Goal: Information Seeking & Learning: Learn about a topic

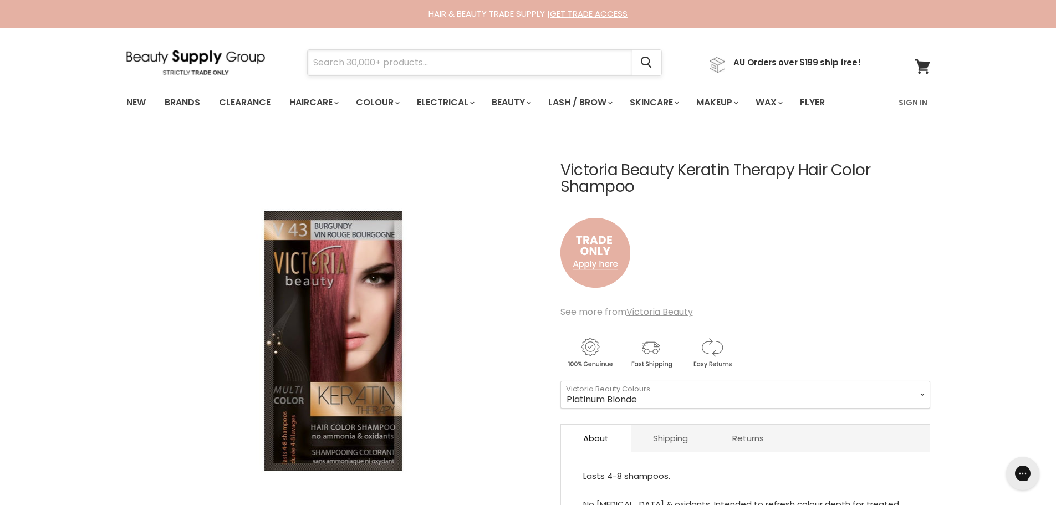
click at [318, 57] on input "Search" at bounding box center [470, 62] width 324 height 25
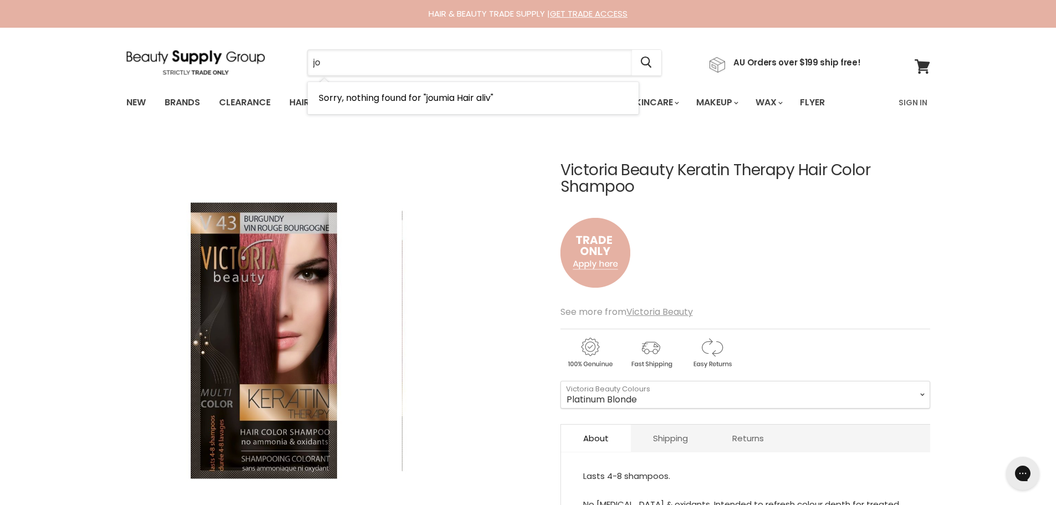
type input "j"
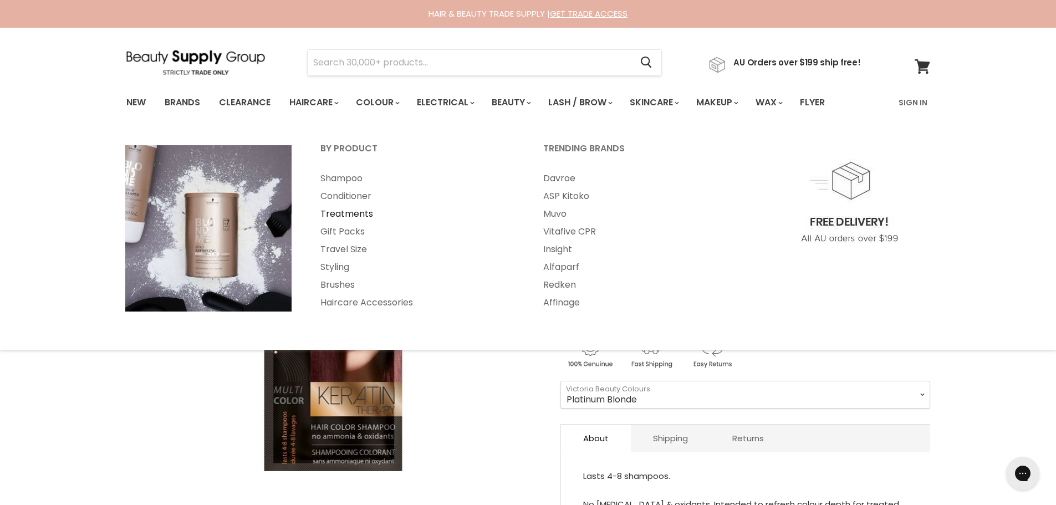
click at [359, 214] on link "Treatments" at bounding box center [416, 214] width 221 height 18
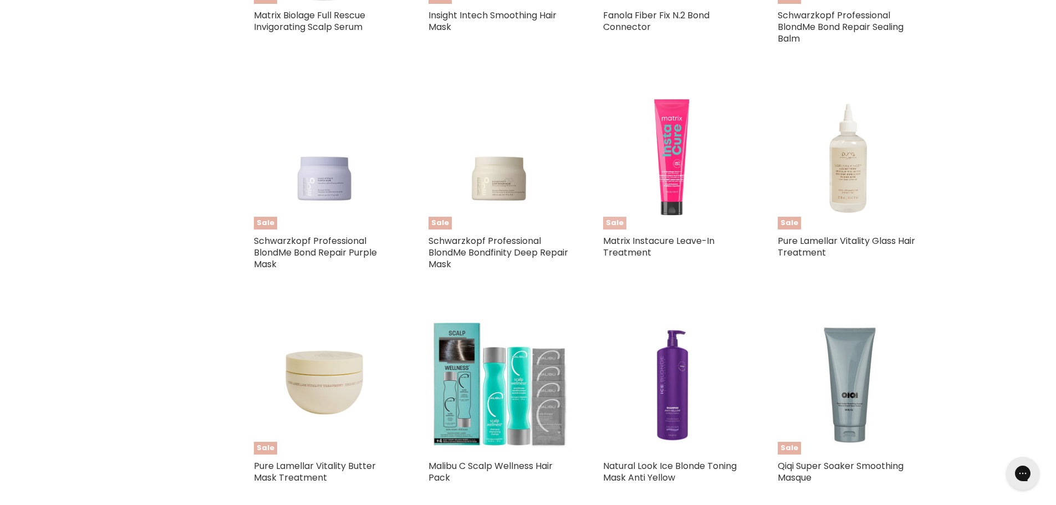
scroll to position [887, 0]
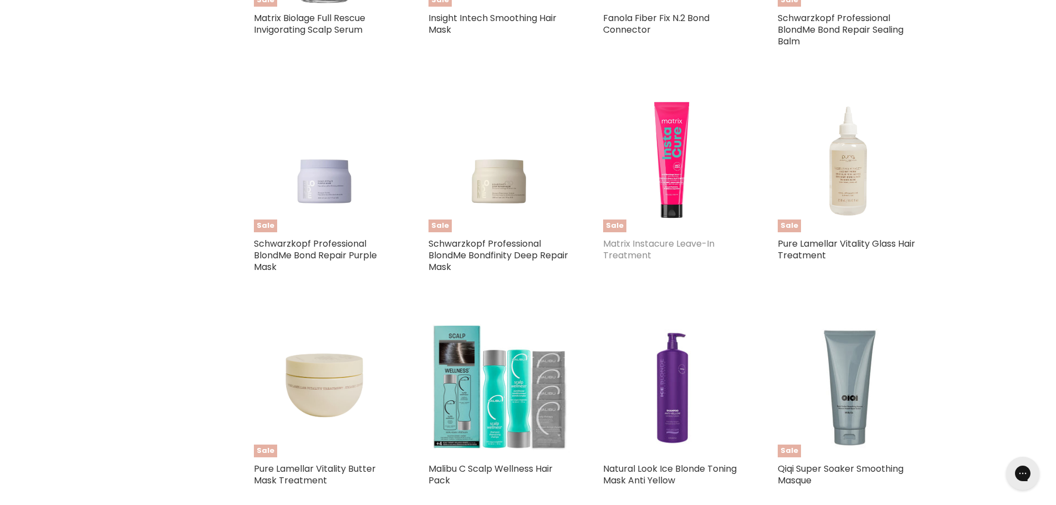
click at [653, 243] on link "Matrix Instacure Leave-In Treatment" at bounding box center [658, 249] width 111 height 24
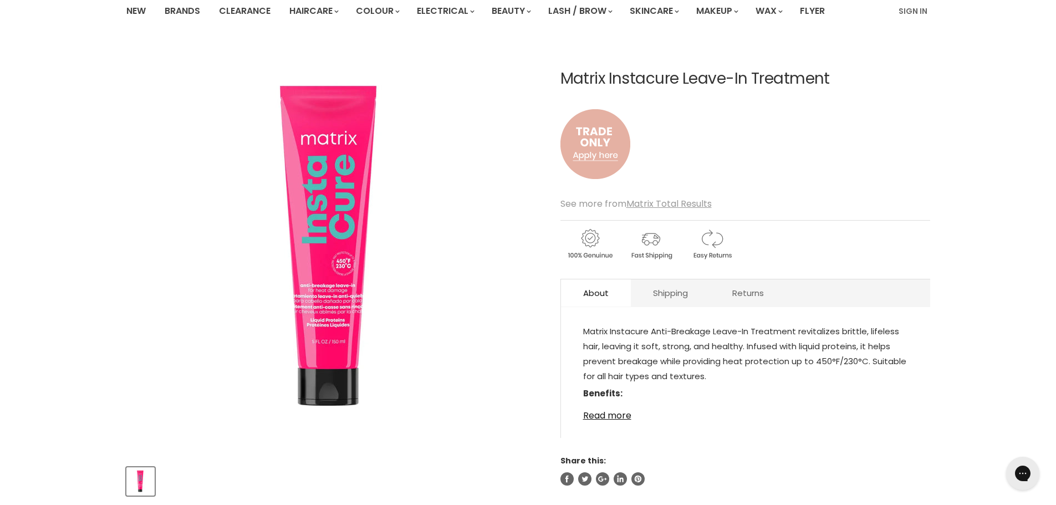
scroll to position [111, 0]
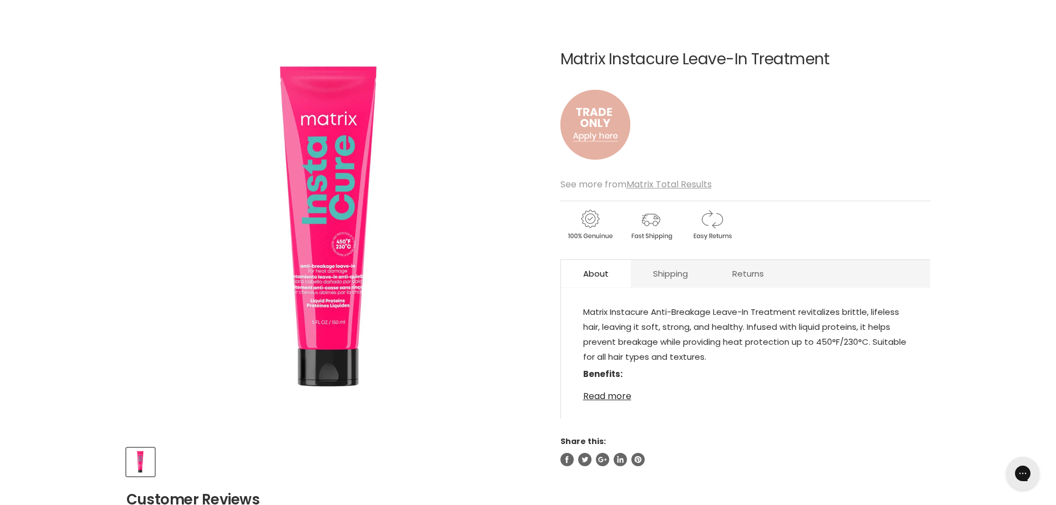
click at [607, 399] on link "Read more" at bounding box center [745, 393] width 325 height 17
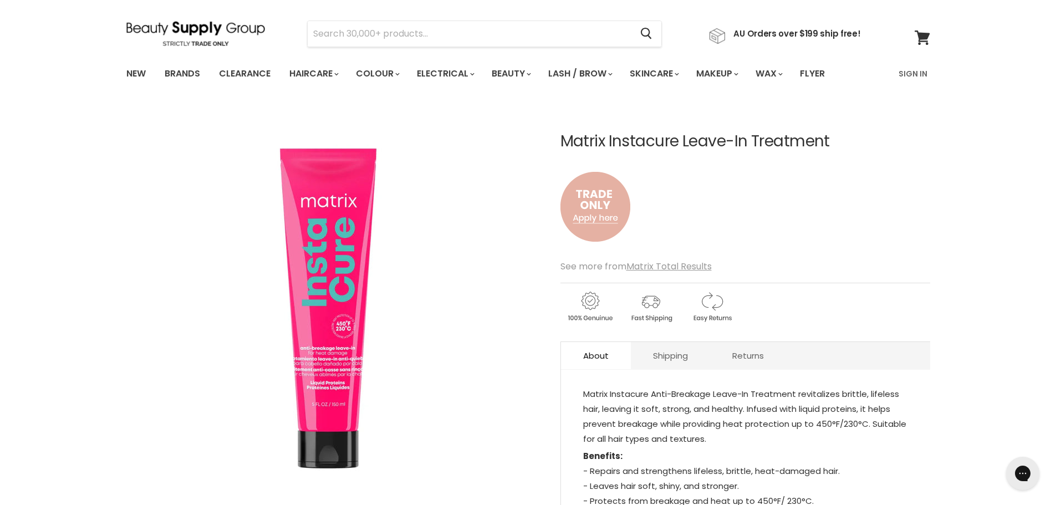
scroll to position [0, 0]
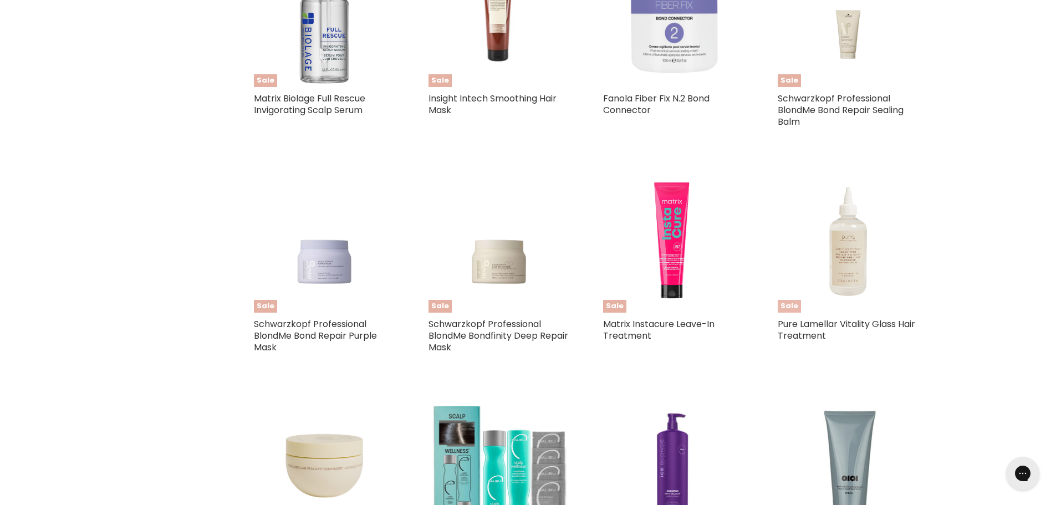
scroll to position [800, 0]
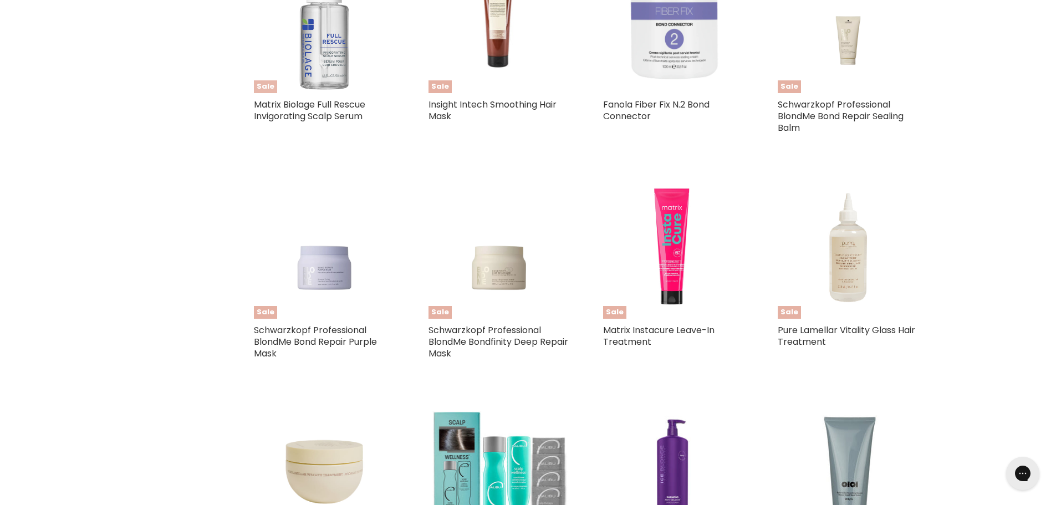
click at [323, 78] on img "Main content" at bounding box center [324, 22] width 141 height 141
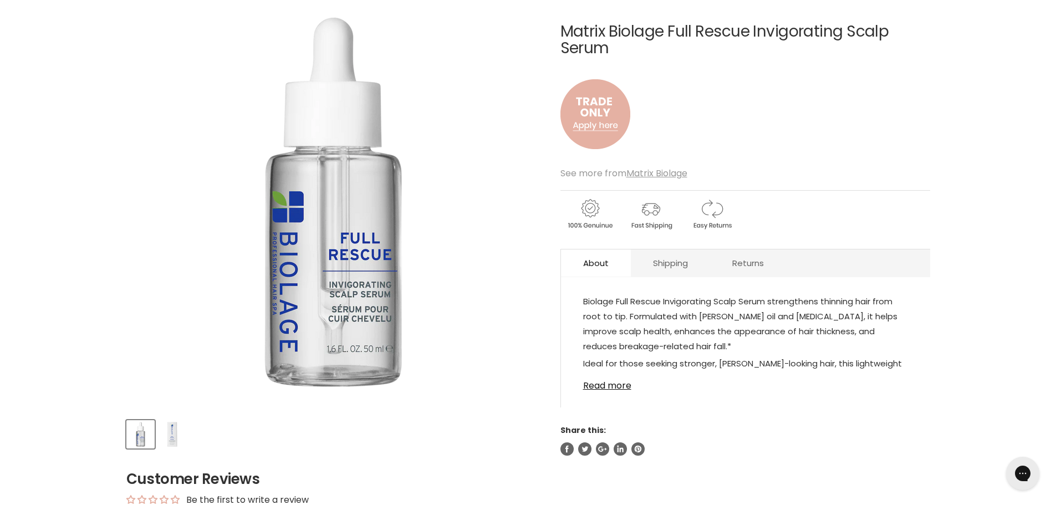
scroll to position [166, 0]
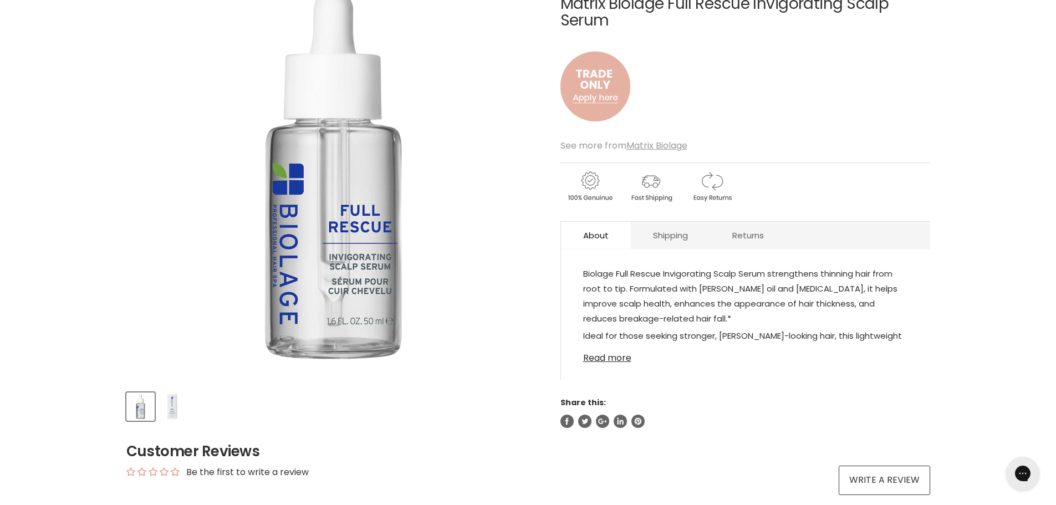
click at [601, 358] on link "Read more" at bounding box center [745, 354] width 325 height 17
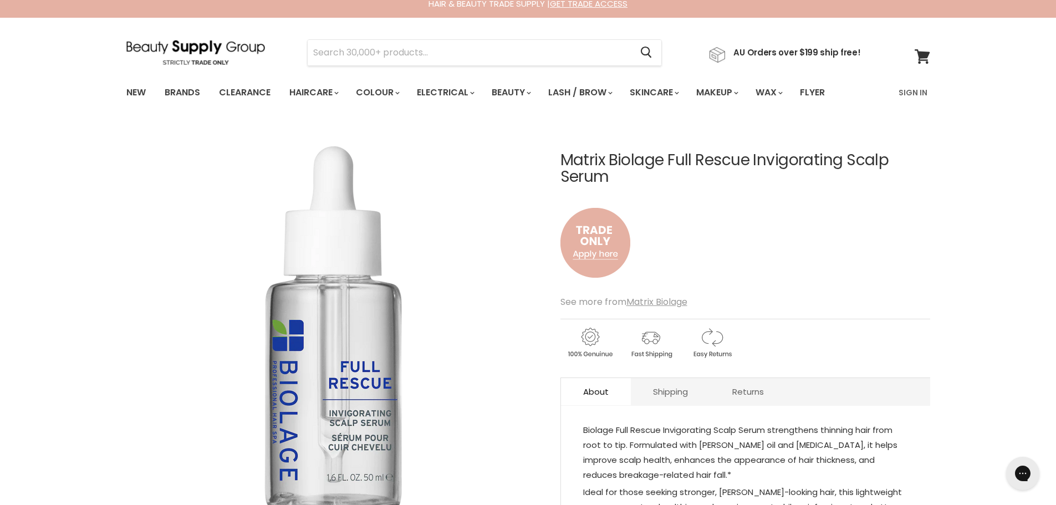
scroll to position [0, 0]
